Goal: Navigation & Orientation: Understand site structure

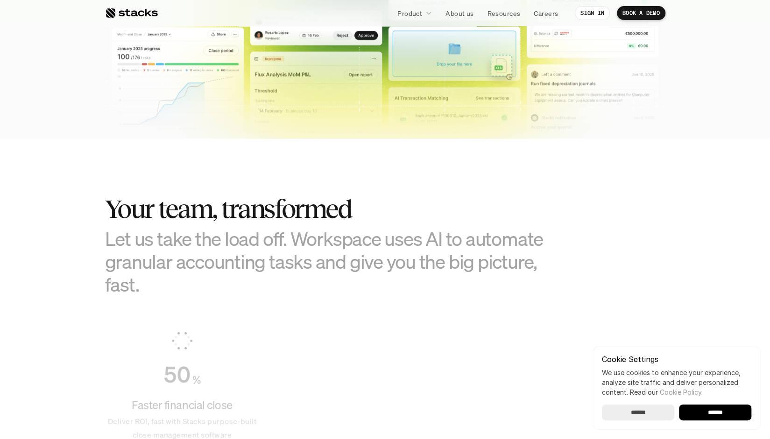
scroll to position [451, 0]
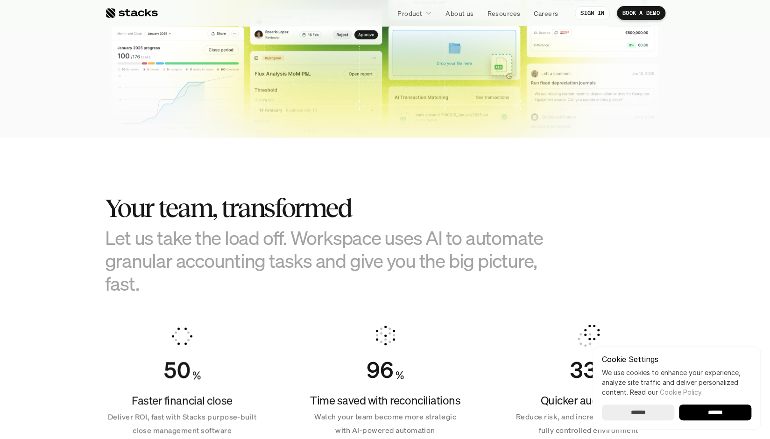
click at [59, 175] on section "Your team, transformed Let us take the load off. Workspace uses AI to automate …" at bounding box center [385, 312] width 770 height 348
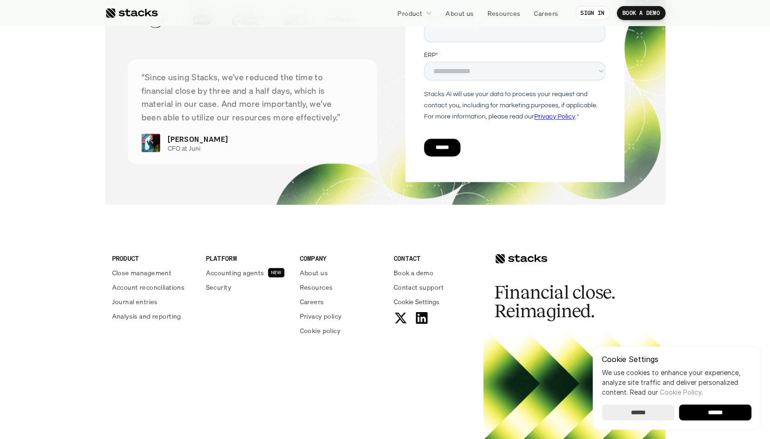
scroll to position [3292, 0]
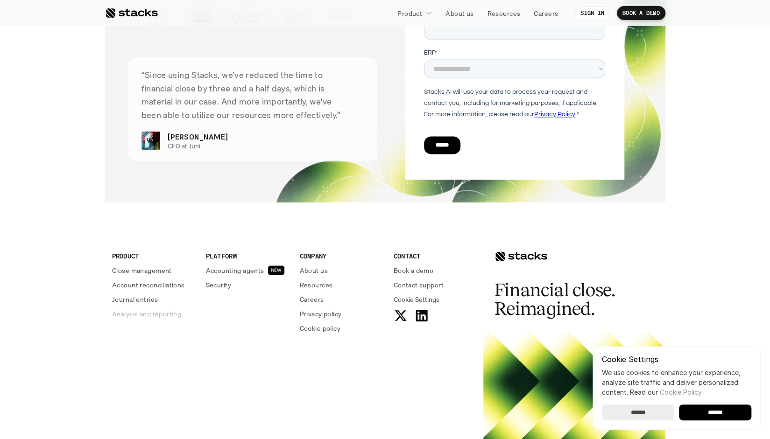
click at [118, 311] on p "Analysis and reporting" at bounding box center [146, 314] width 69 height 10
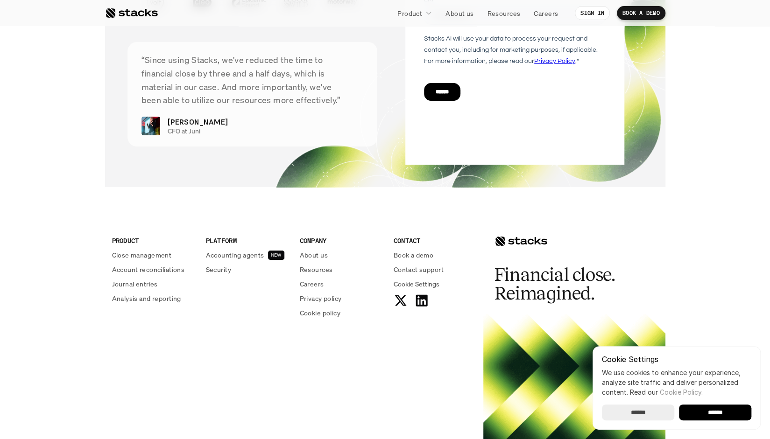
scroll to position [2319, 0]
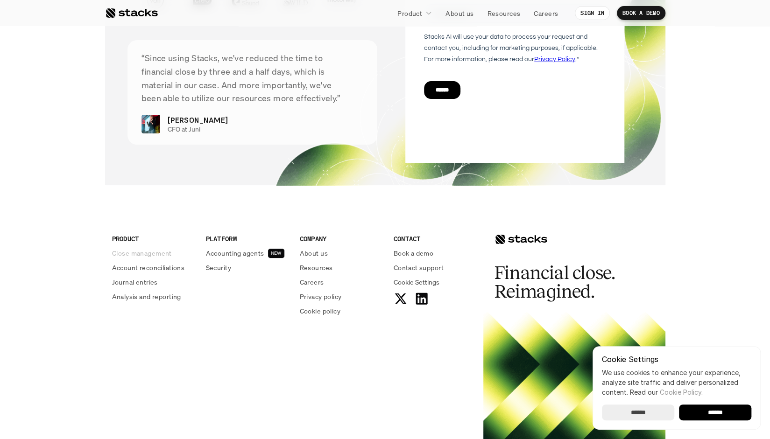
click at [149, 258] on p "Close management" at bounding box center [142, 253] width 60 height 10
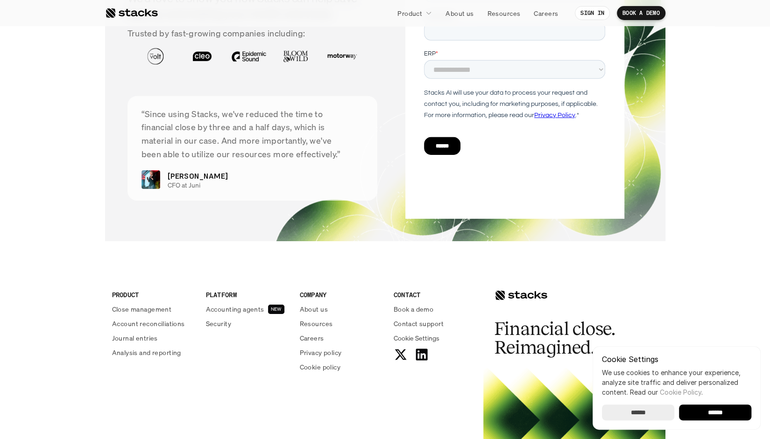
scroll to position [1880, 0]
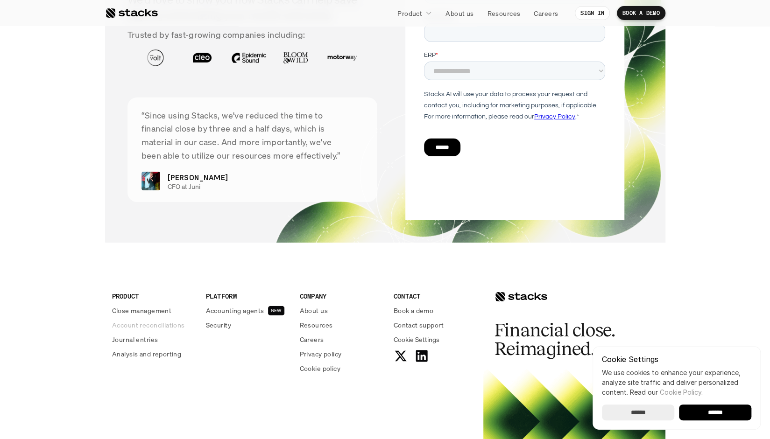
click at [163, 325] on p "Account reconciliations" at bounding box center [148, 325] width 73 height 10
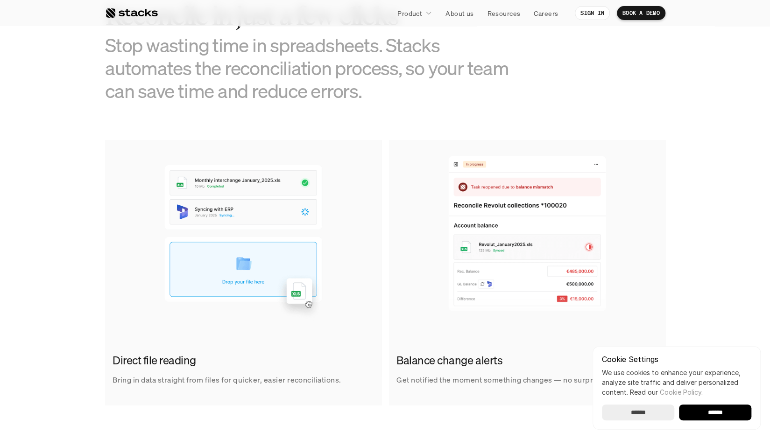
scroll to position [510, 0]
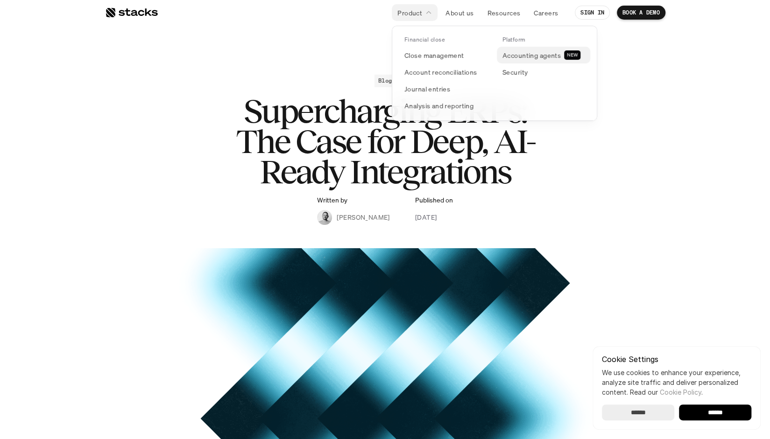
click at [515, 57] on p "Accounting agents" at bounding box center [531, 55] width 58 height 10
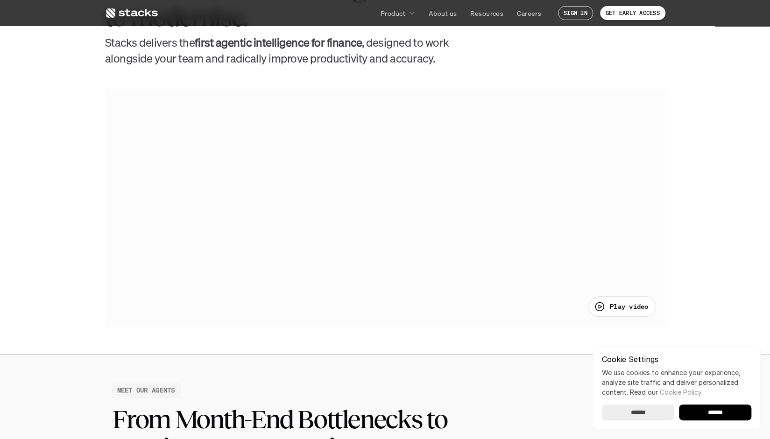
scroll to position [502, 0]
click at [620, 310] on p "Play video" at bounding box center [629, 307] width 39 height 10
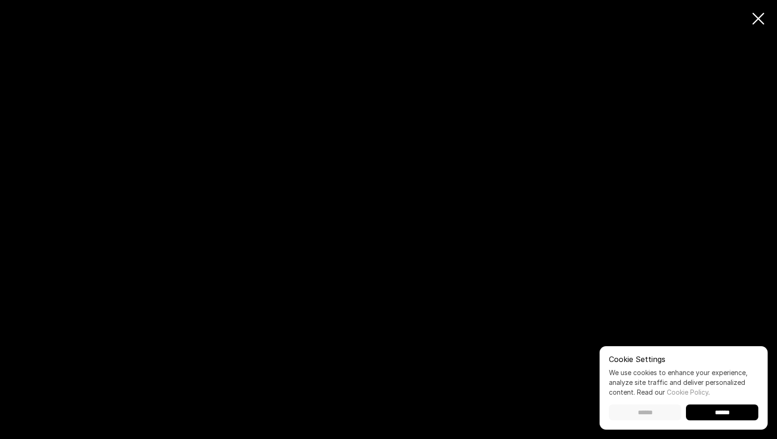
click at [651, 411] on input "******" at bounding box center [645, 413] width 72 height 16
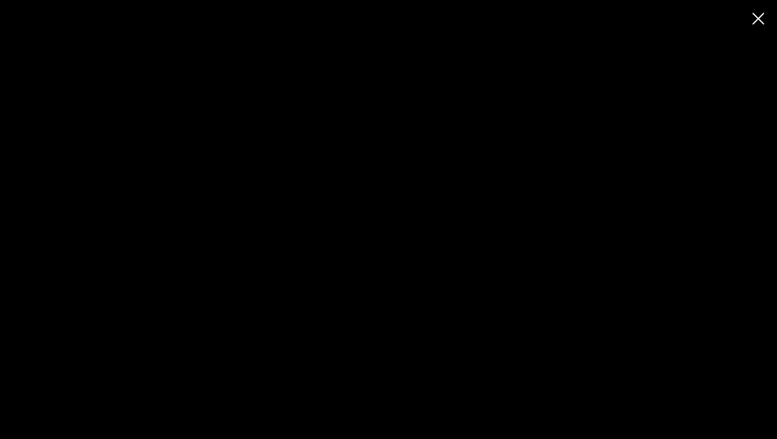
click at [755, 17] on div at bounding box center [388, 219] width 777 height 439
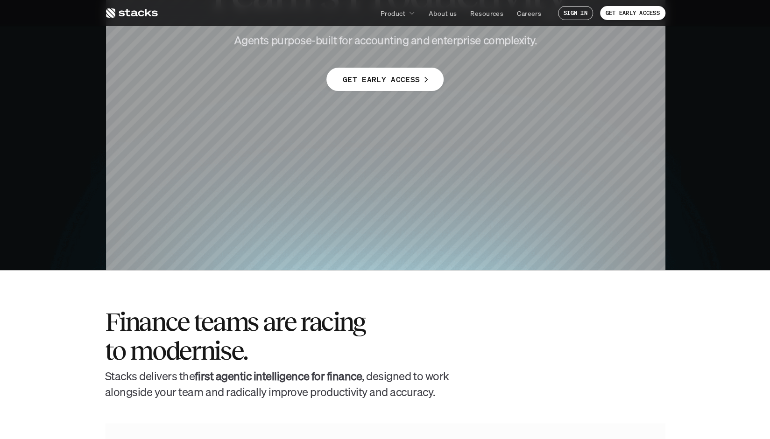
scroll to position [0, 0]
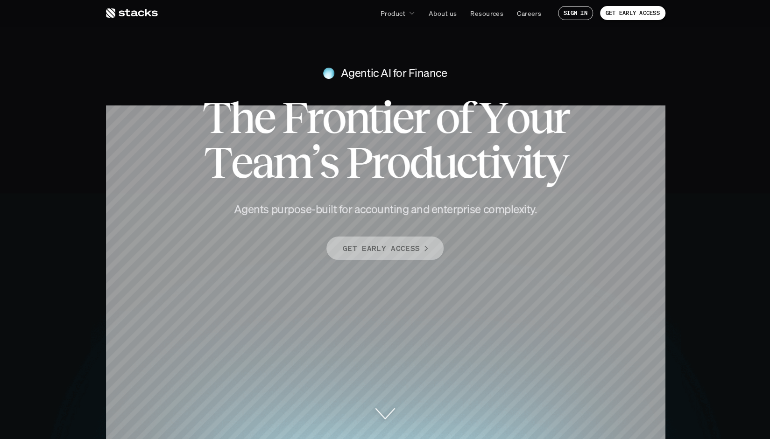
click at [360, 257] on link "GET EARLY ACCESS" at bounding box center [384, 248] width 117 height 23
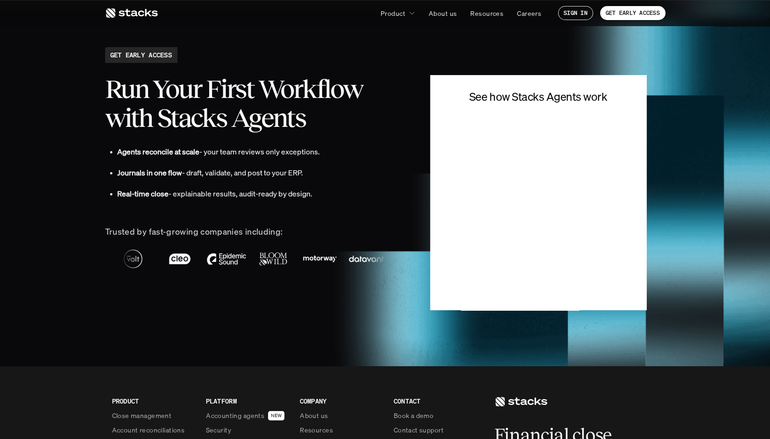
scroll to position [2091, 0]
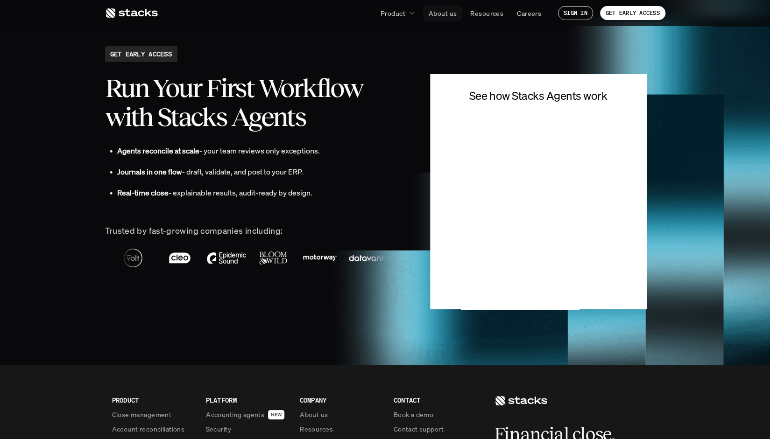
click at [453, 14] on p "About us" at bounding box center [443, 13] width 28 height 10
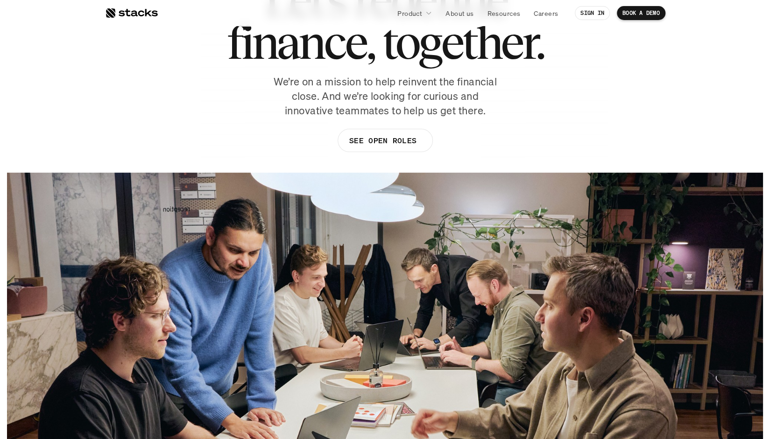
scroll to position [79, 0]
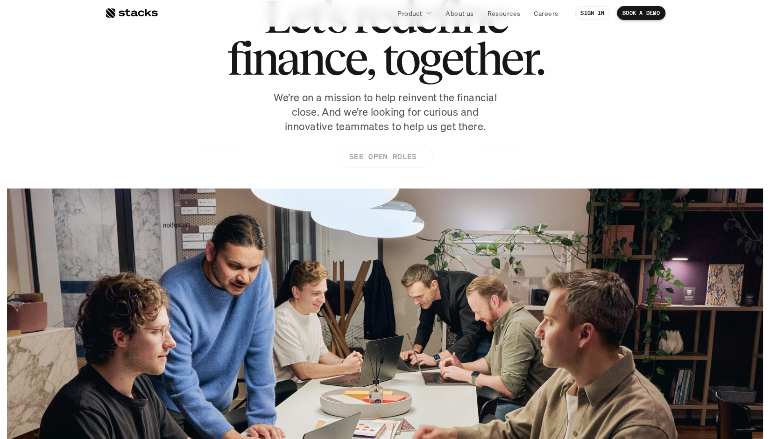
click at [402, 154] on p "SEE OPEN ROLES" at bounding box center [382, 157] width 67 height 14
click at [133, 22] on nav "Product About us Resources Careers SIGN IN BOOK A DEMO" at bounding box center [385, 13] width 770 height 26
click at [133, 19] on link at bounding box center [131, 13] width 53 height 17
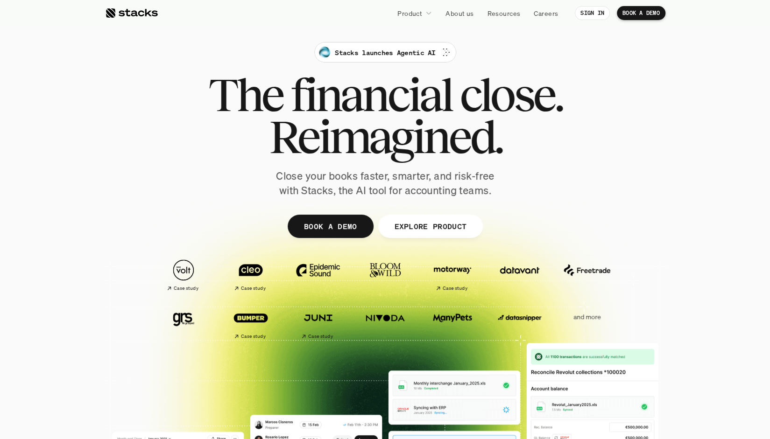
click at [75, 160] on div at bounding box center [385, 289] width 770 height 299
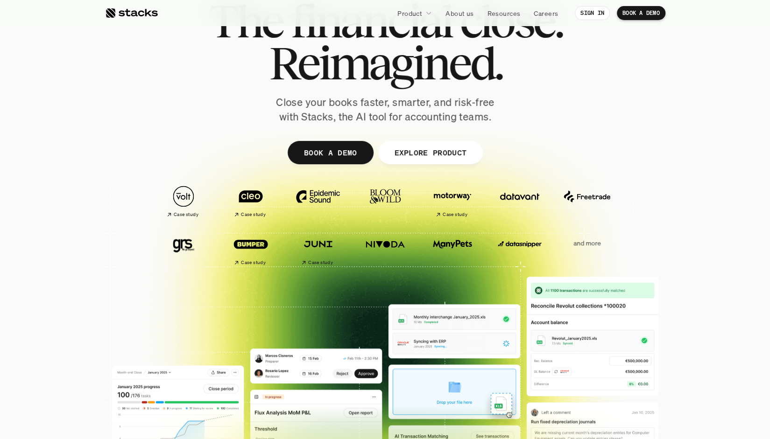
scroll to position [75, 0]
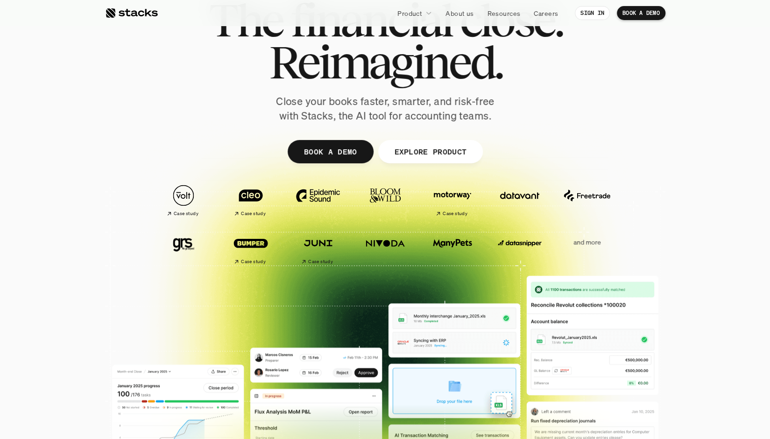
click at [593, 243] on p "and more" at bounding box center [587, 243] width 58 height 8
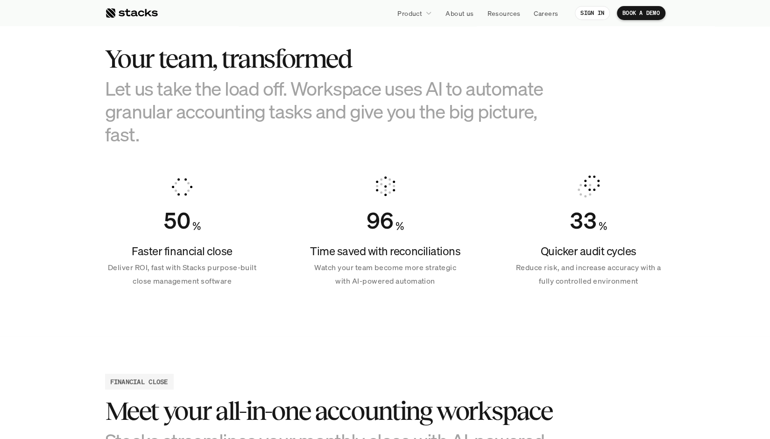
scroll to position [600, 0]
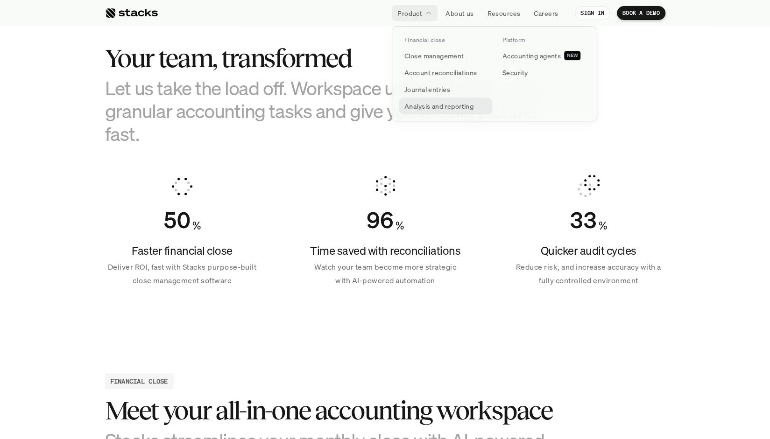
click at [427, 104] on p "Analysis and reporting" at bounding box center [438, 106] width 69 height 10
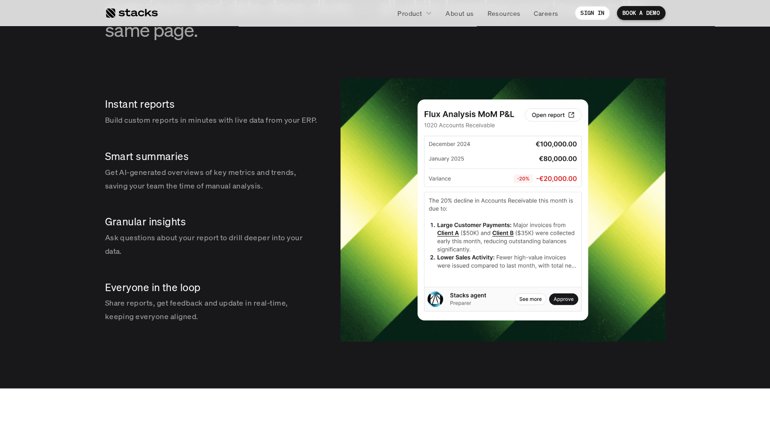
scroll to position [1428, 0]
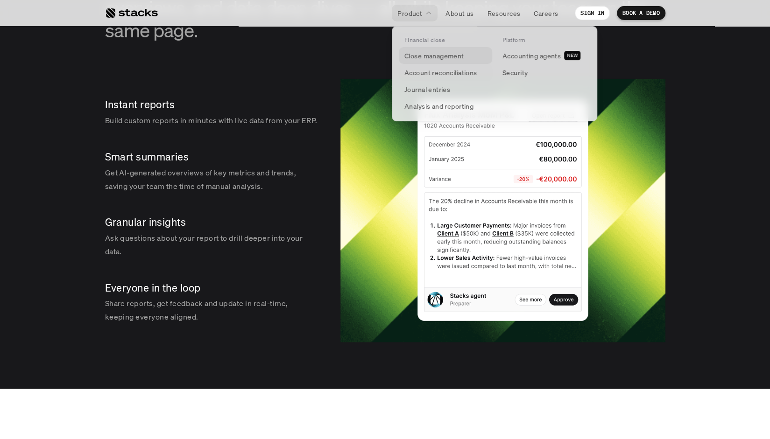
click at [444, 58] on p "Close management" at bounding box center [434, 56] width 60 height 10
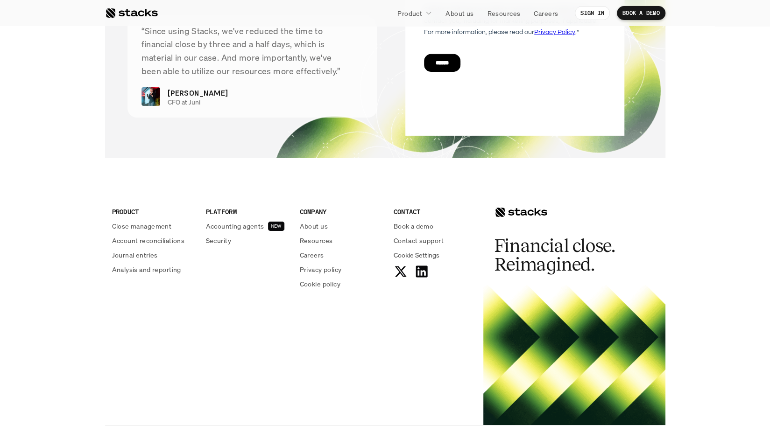
scroll to position [2002, 0]
